Goal: Information Seeking & Learning: Learn about a topic

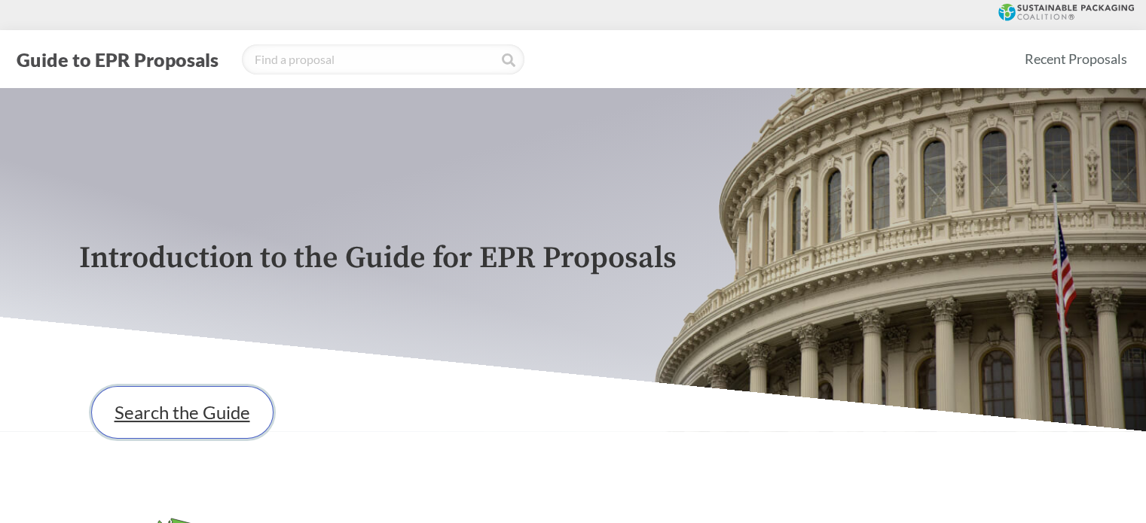
click at [178, 417] on link "Search the Guide" at bounding box center [182, 412] width 182 height 53
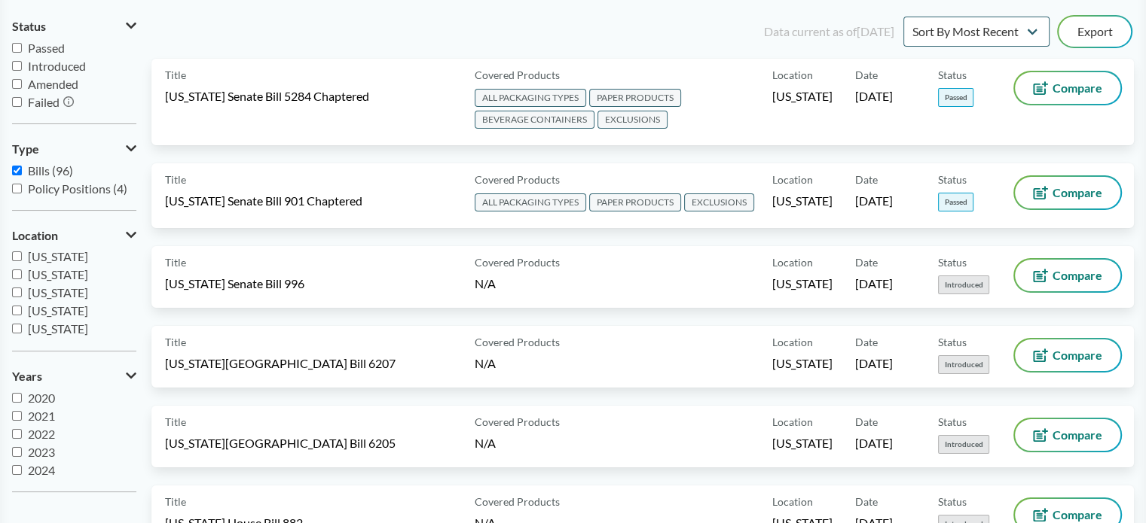
scroll to position [258, 0]
click at [57, 286] on span "[US_STATE]" at bounding box center [58, 289] width 60 height 14
click at [22, 286] on input "[US_STATE]" at bounding box center [17, 289] width 10 height 10
checkbox input "true"
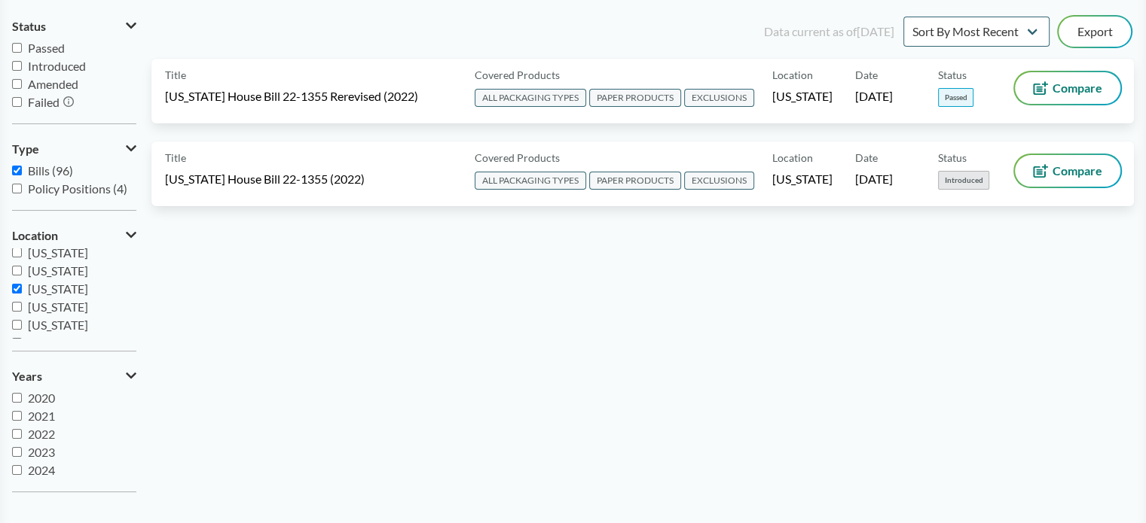
click at [15, 168] on input "Bills (96)" at bounding box center [17, 171] width 10 height 10
checkbox input "false"
click at [17, 50] on input "Passed" at bounding box center [17, 48] width 10 height 10
checkbox input "true"
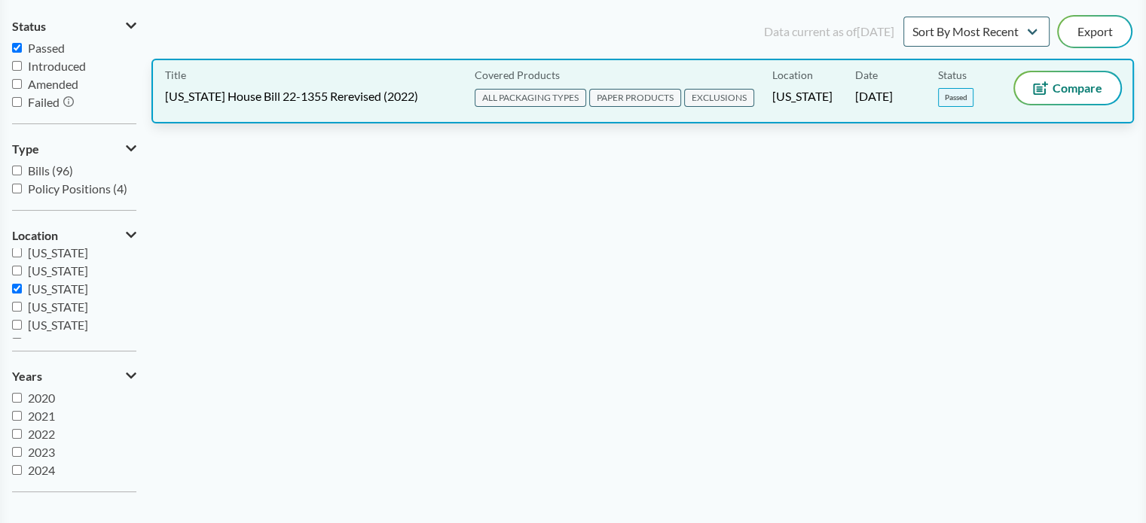
click at [354, 85] on div "Title [US_STATE] House Bill 22-1355 Rerevised (2022)" at bounding box center [317, 91] width 304 height 38
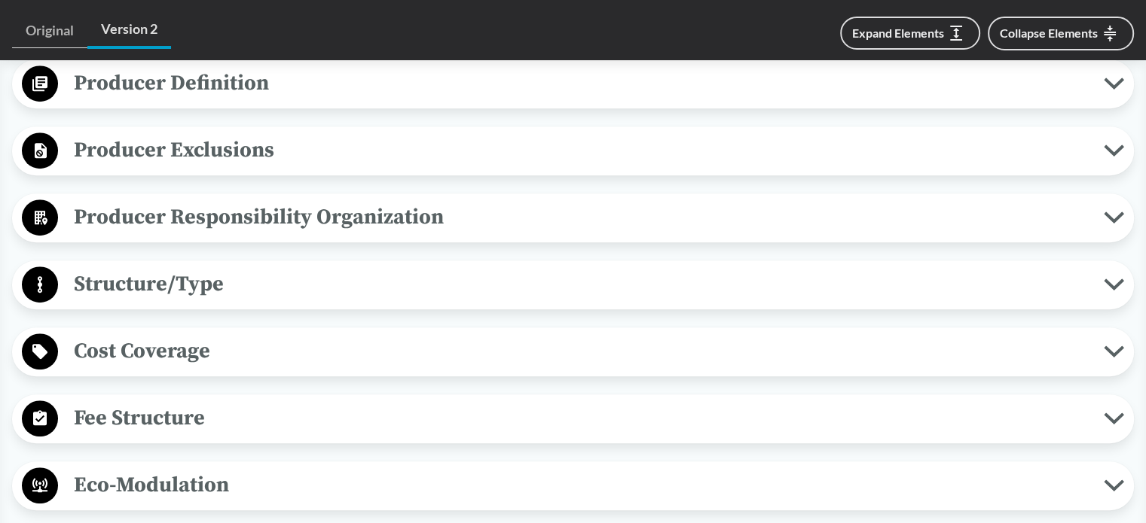
scroll to position [828, 0]
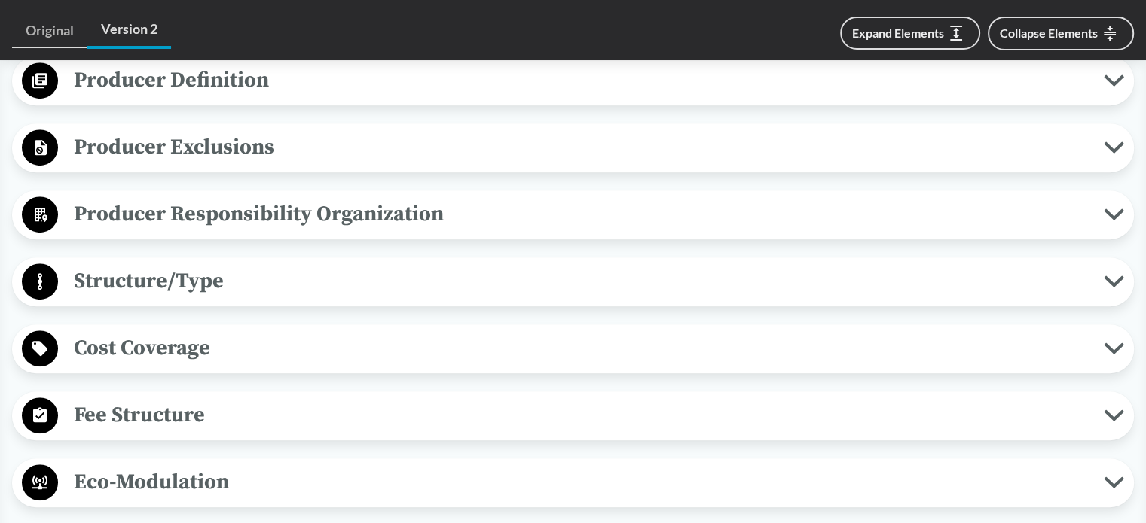
click at [176, 280] on span "Structure/Type" at bounding box center [580, 281] width 1045 height 34
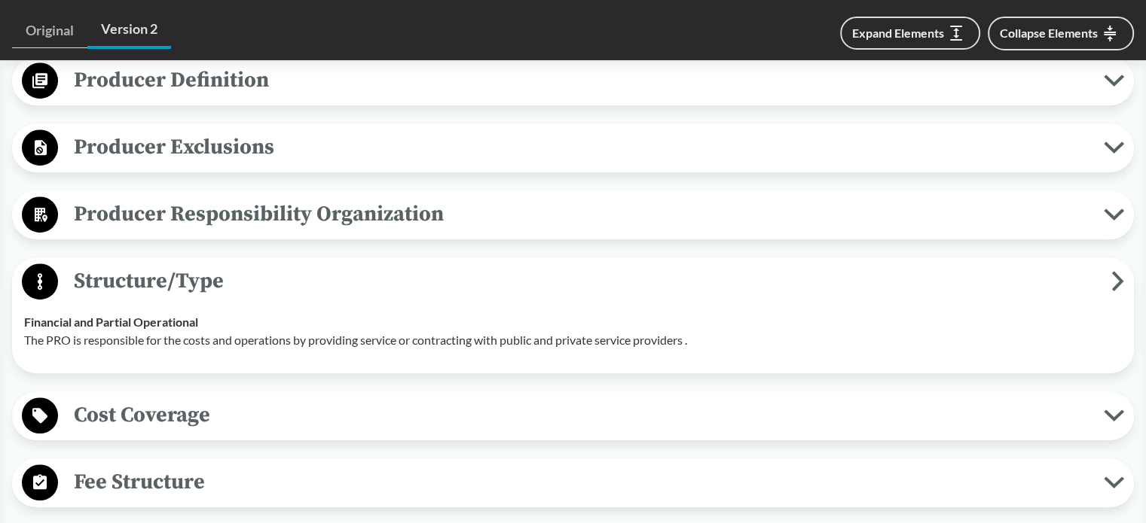
click at [176, 280] on span "Structure/Type" at bounding box center [584, 281] width 1053 height 34
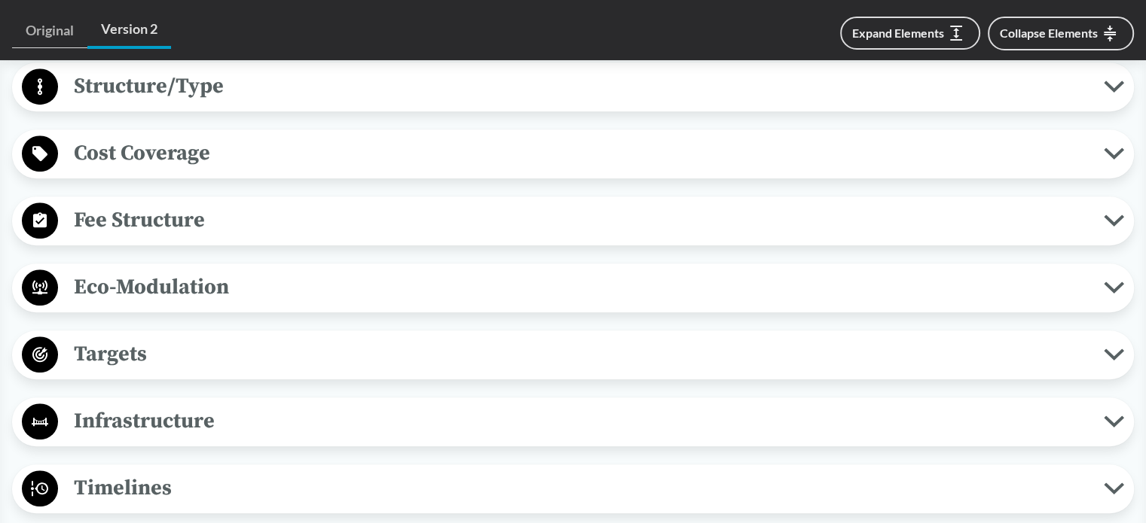
scroll to position [1054, 0]
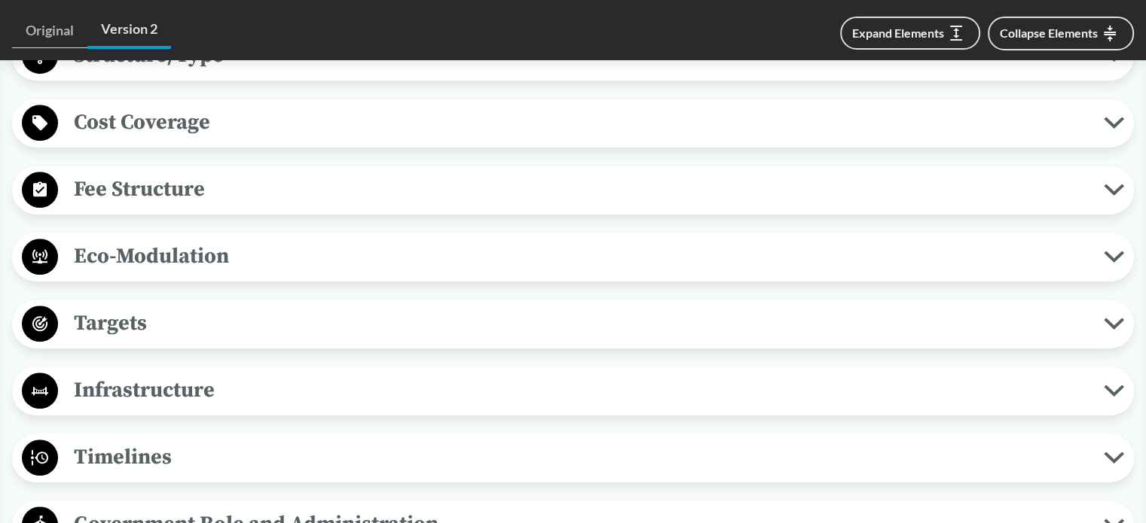
click at [167, 313] on span "Targets" at bounding box center [580, 324] width 1045 height 34
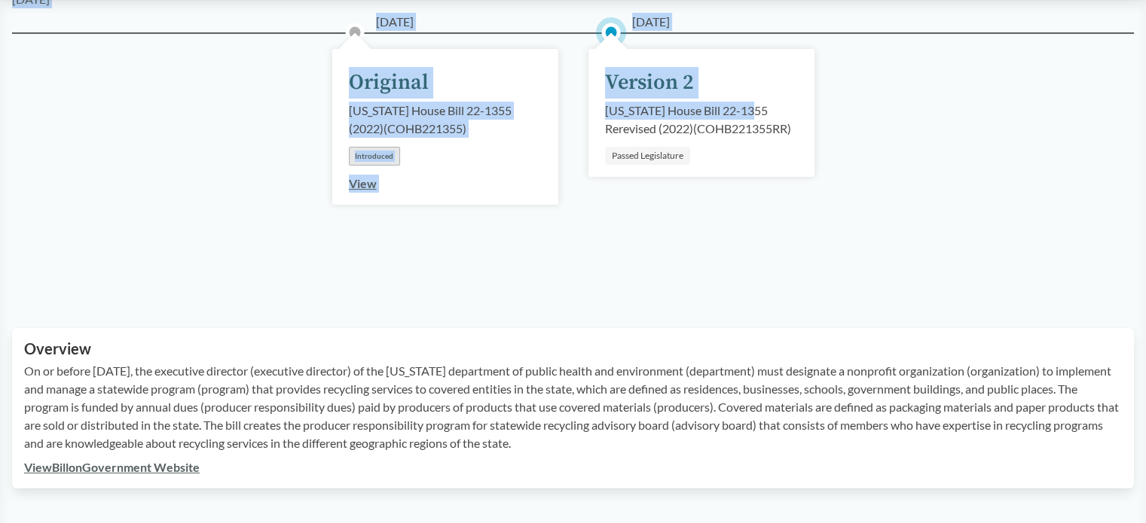
scroll to position [92, 0]
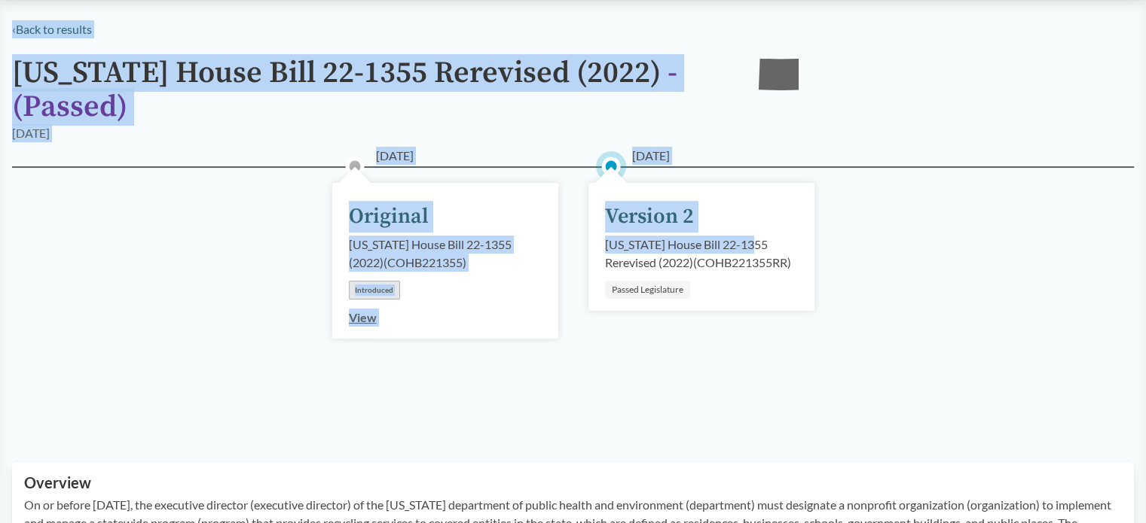
drag, startPoint x: 1143, startPoint y: 90, endPoint x: 1151, endPoint y: 14, distance: 76.5
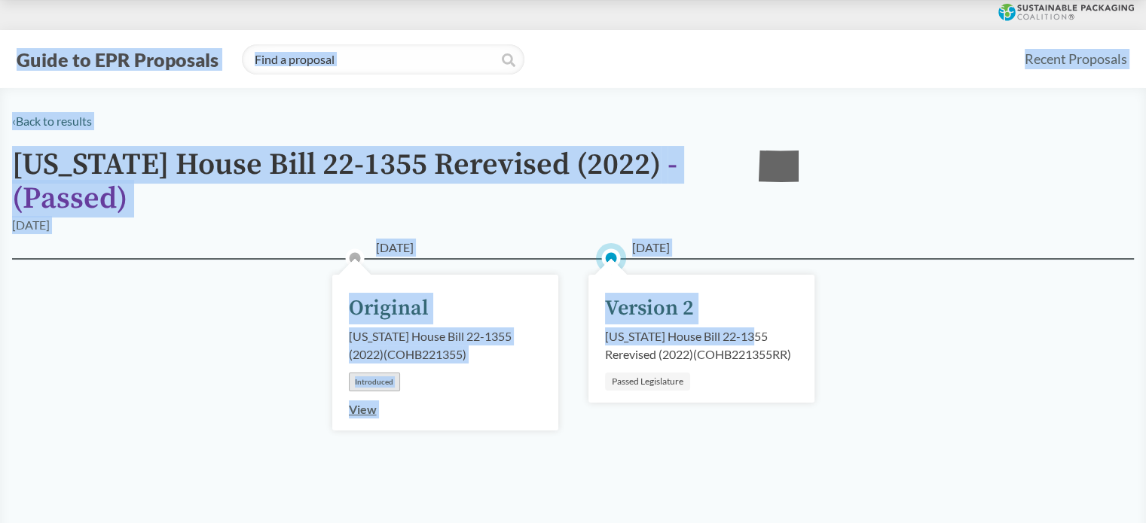
click at [193, 57] on button "Guide to EPR Proposals" at bounding box center [117, 59] width 211 height 24
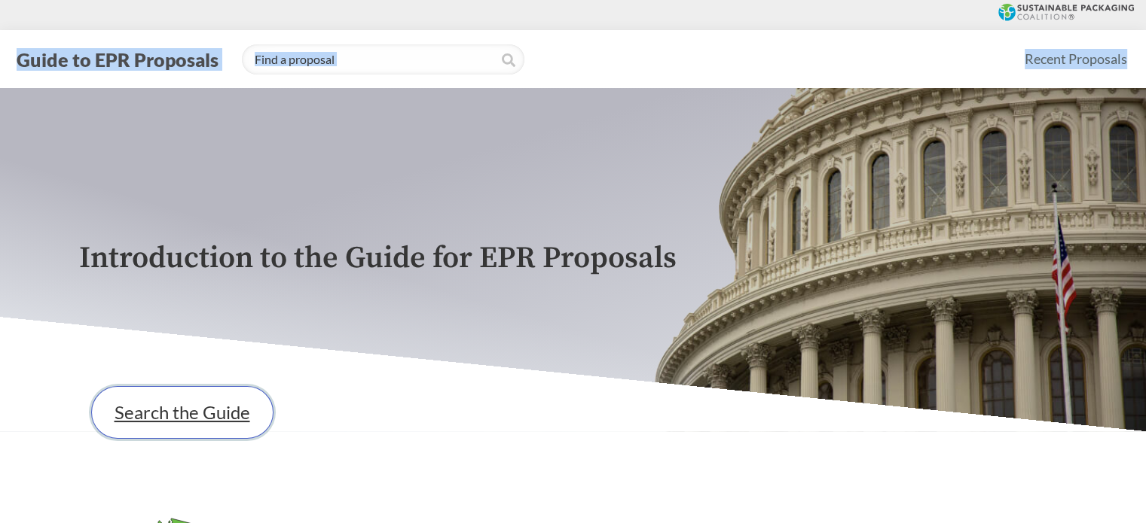
click at [128, 403] on link "Search the Guide" at bounding box center [182, 412] width 182 height 53
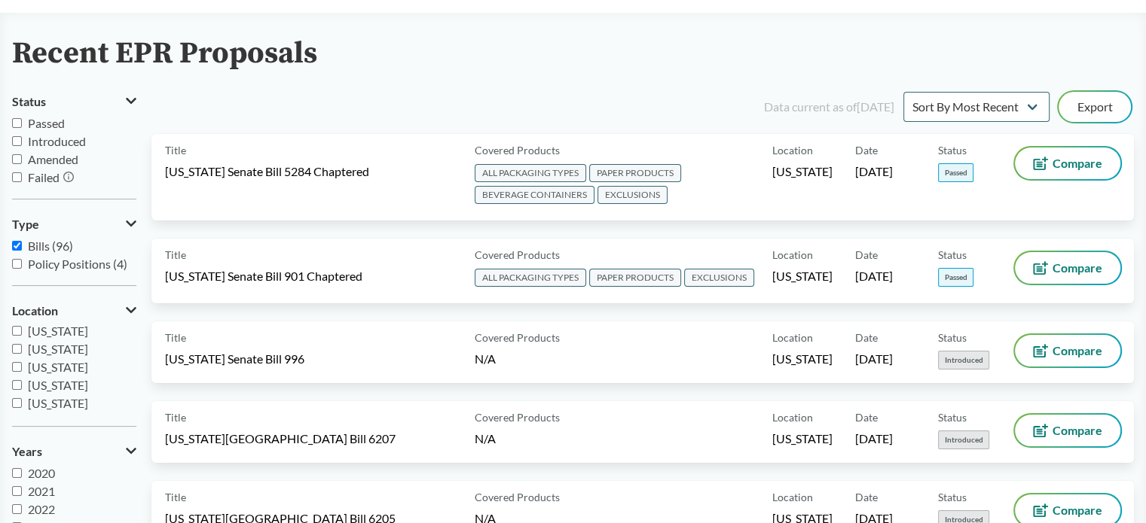
scroll to position [243, 0]
click at [54, 363] on span "[US_STATE]" at bounding box center [58, 361] width 60 height 14
click at [22, 363] on input "[US_STATE]" at bounding box center [17, 361] width 10 height 10
checkbox input "true"
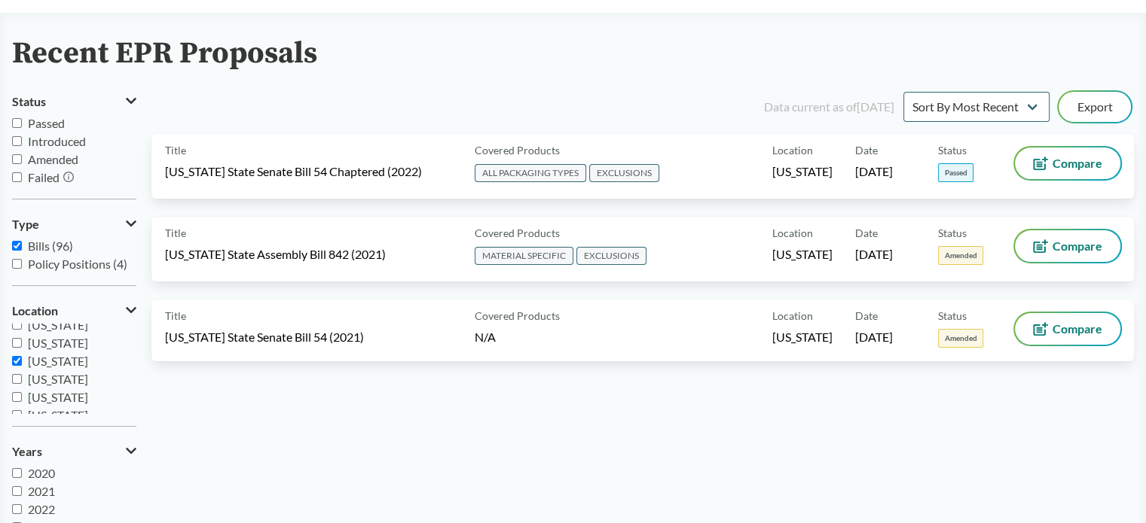
click at [17, 126] on input "Passed" at bounding box center [17, 123] width 10 height 10
checkbox input "true"
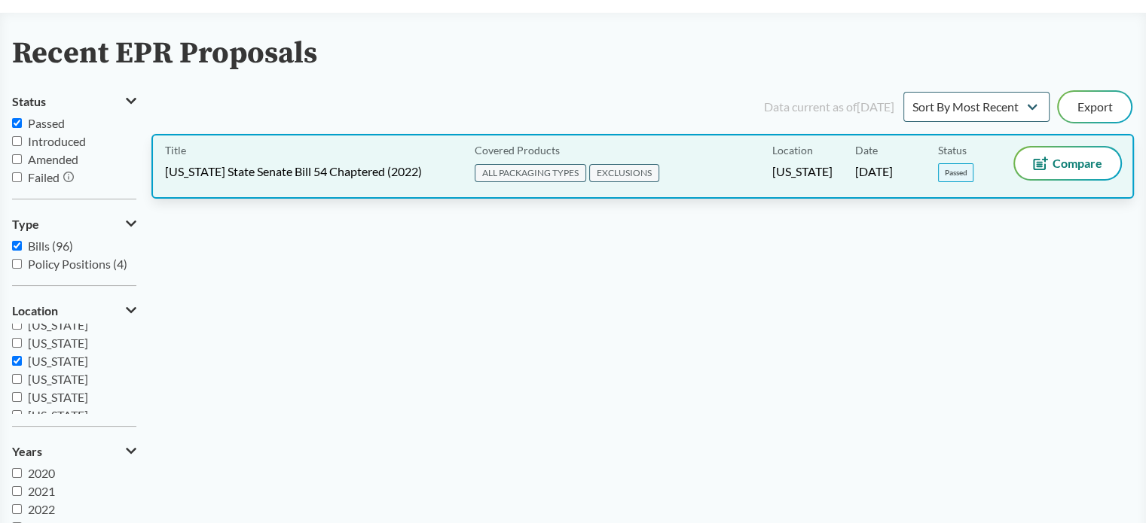
click at [326, 158] on div "Title [US_STATE] State Senate Bill 54 Chaptered (2022)" at bounding box center [317, 167] width 304 height 38
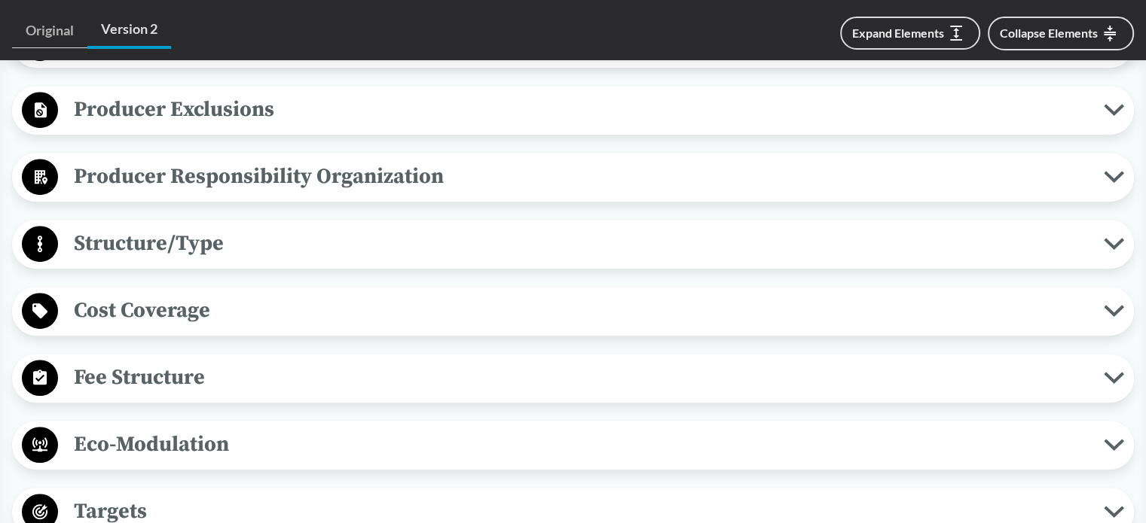
scroll to position [979, 0]
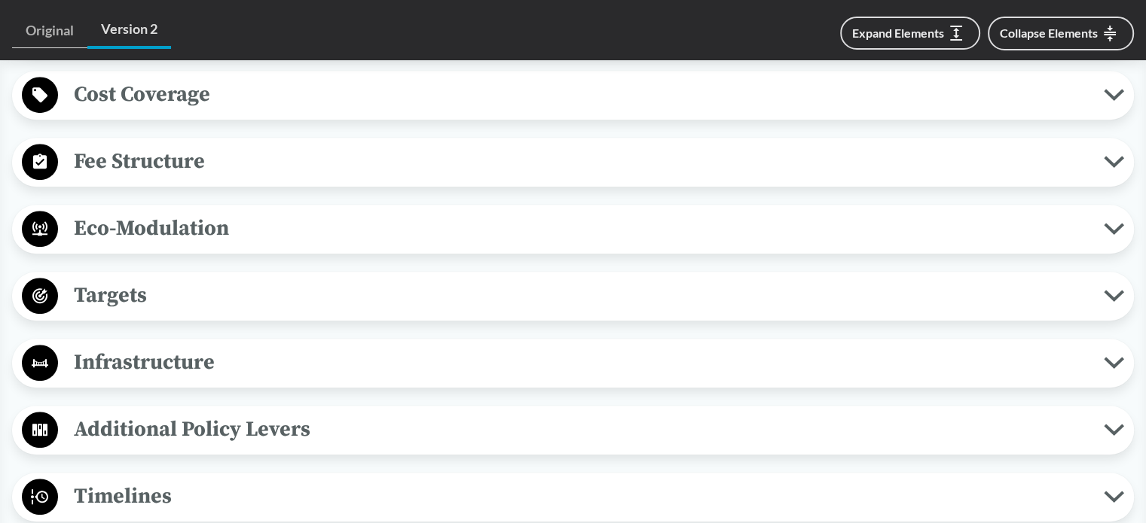
click at [124, 295] on span "Targets" at bounding box center [580, 296] width 1045 height 34
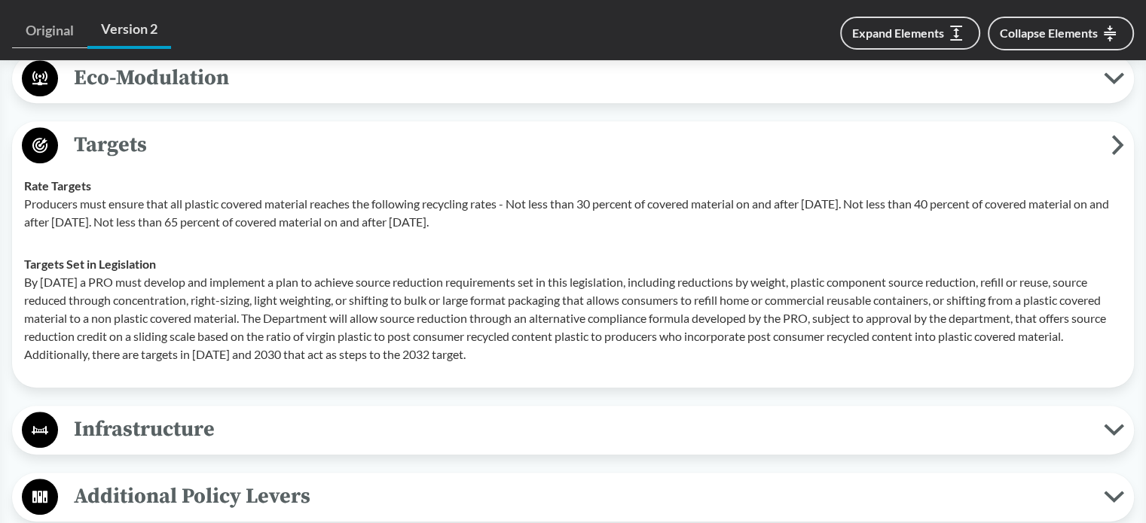
scroll to position [1054, 0]
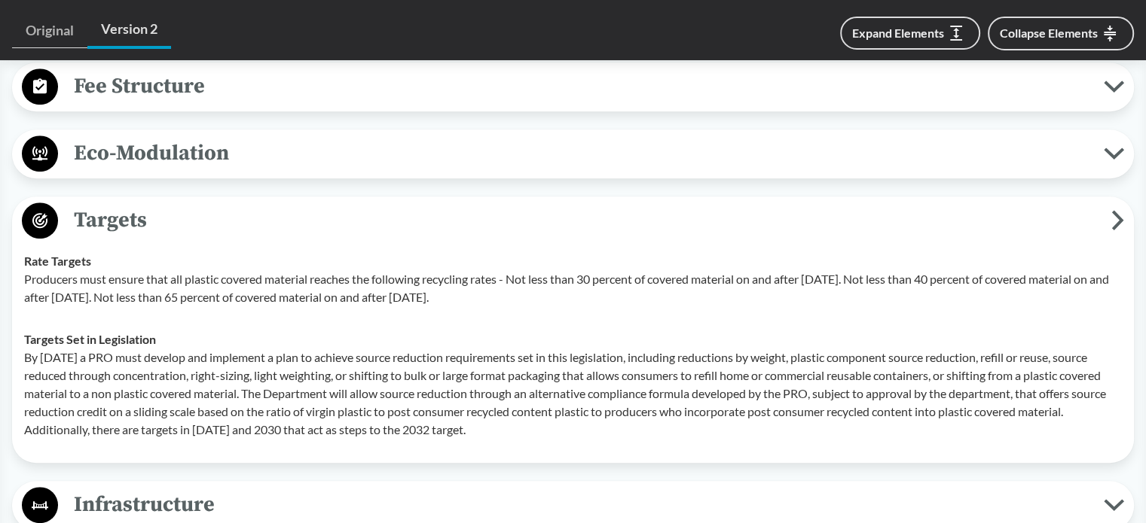
click at [440, 142] on span "Eco-Modulation" at bounding box center [580, 153] width 1045 height 34
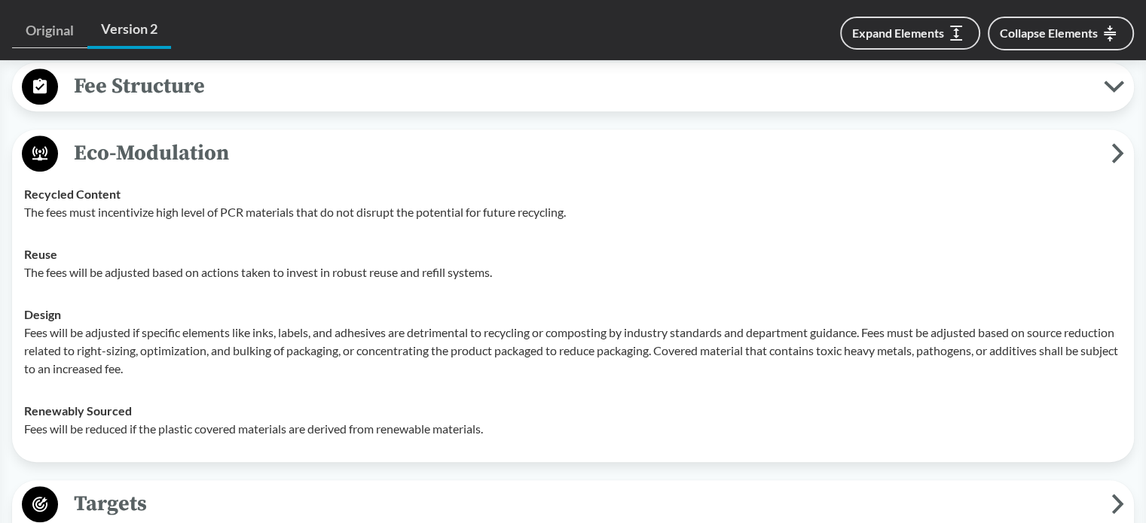
click at [420, 154] on span "Eco-Modulation" at bounding box center [584, 153] width 1053 height 34
